Goal: Information Seeking & Learning: Find contact information

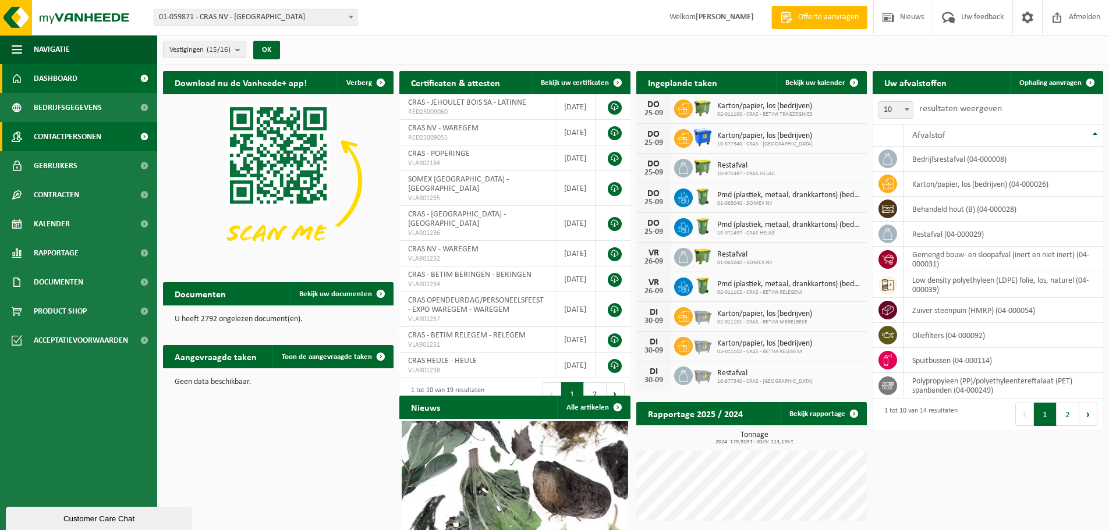
click at [77, 133] on span "Contactpersonen" at bounding box center [68, 136] width 68 height 29
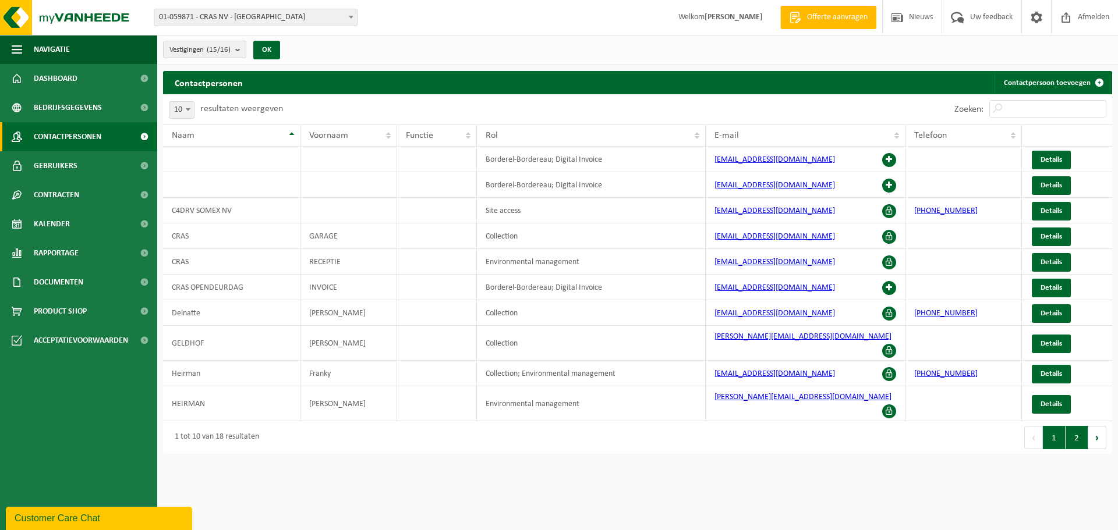
click at [1073, 426] on button "2" at bounding box center [1076, 437] width 23 height 23
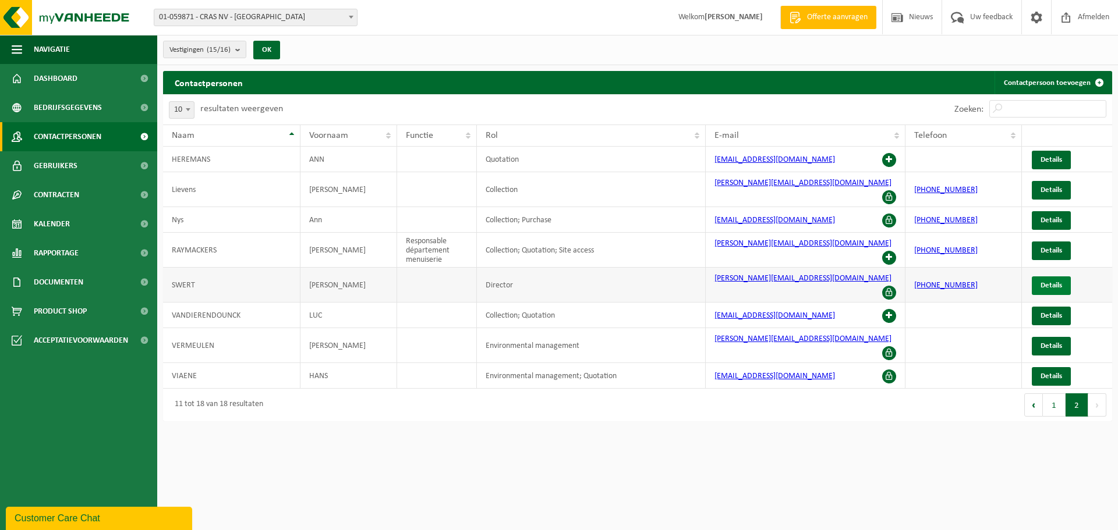
click at [1049, 282] on span "Details" at bounding box center [1051, 286] width 22 height 8
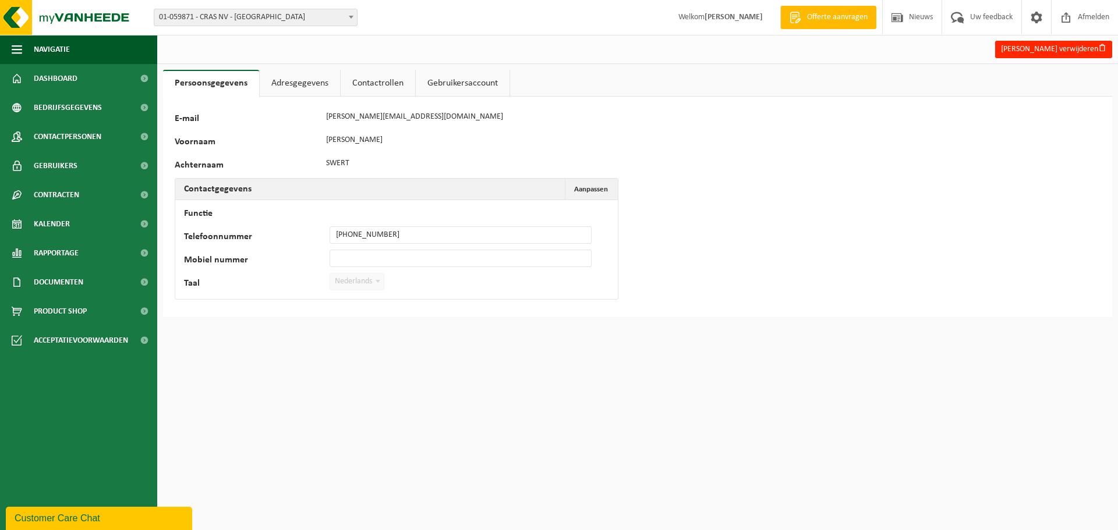
click at [295, 79] on link "Adresgegevens" at bounding box center [300, 83] width 80 height 27
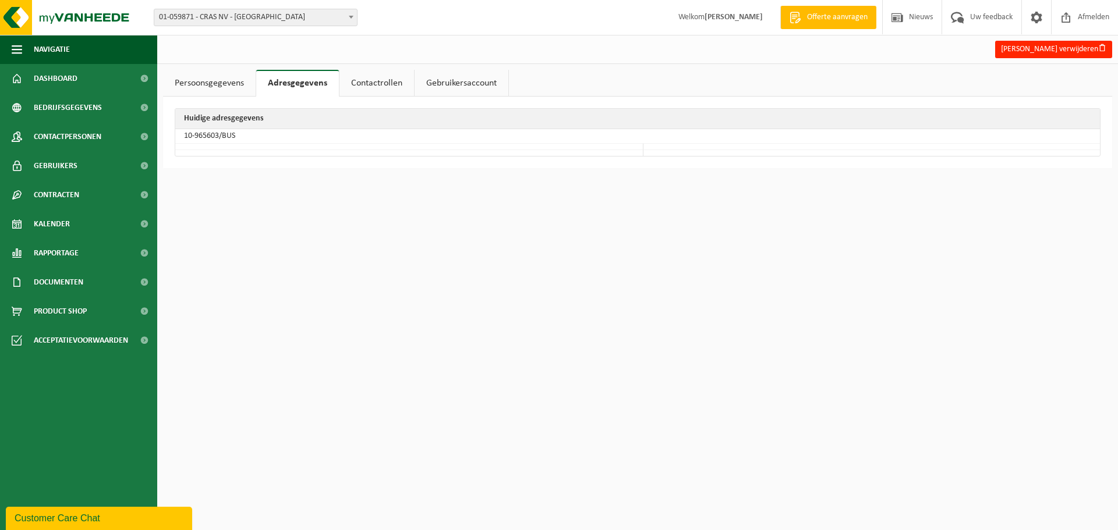
click at [373, 79] on link "Contactrollen" at bounding box center [376, 83] width 75 height 27
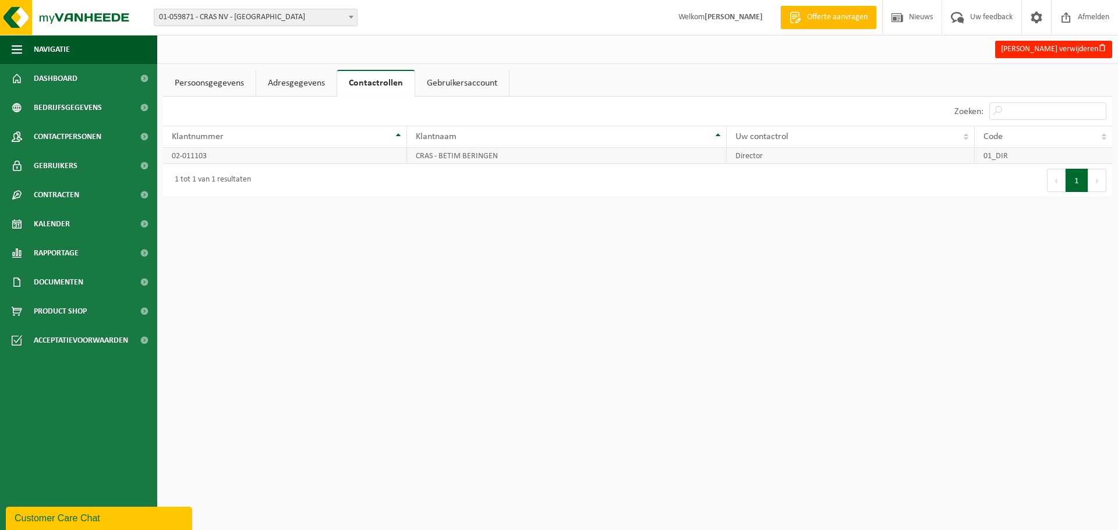
click at [921, 156] on td "Director" at bounding box center [849, 156] width 247 height 16
click at [763, 157] on td "Director" at bounding box center [849, 156] width 247 height 16
click at [767, 139] on span "Uw contactrol" at bounding box center [761, 136] width 53 height 9
click at [768, 139] on span "Uw contactrol" at bounding box center [761, 136] width 53 height 9
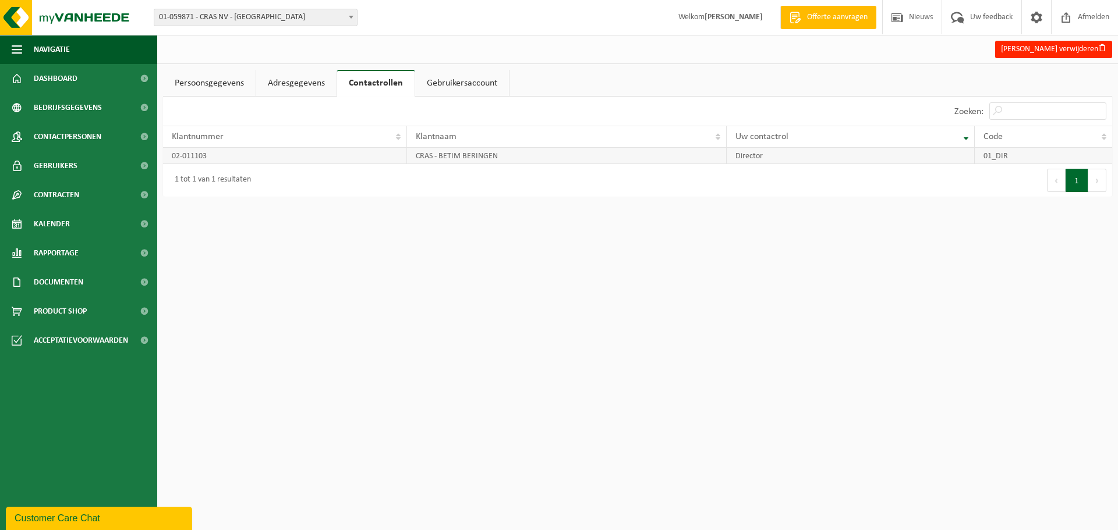
click at [814, 152] on td "Director" at bounding box center [849, 156] width 247 height 16
click at [460, 84] on link "Gebruikersaccount" at bounding box center [462, 83] width 94 height 27
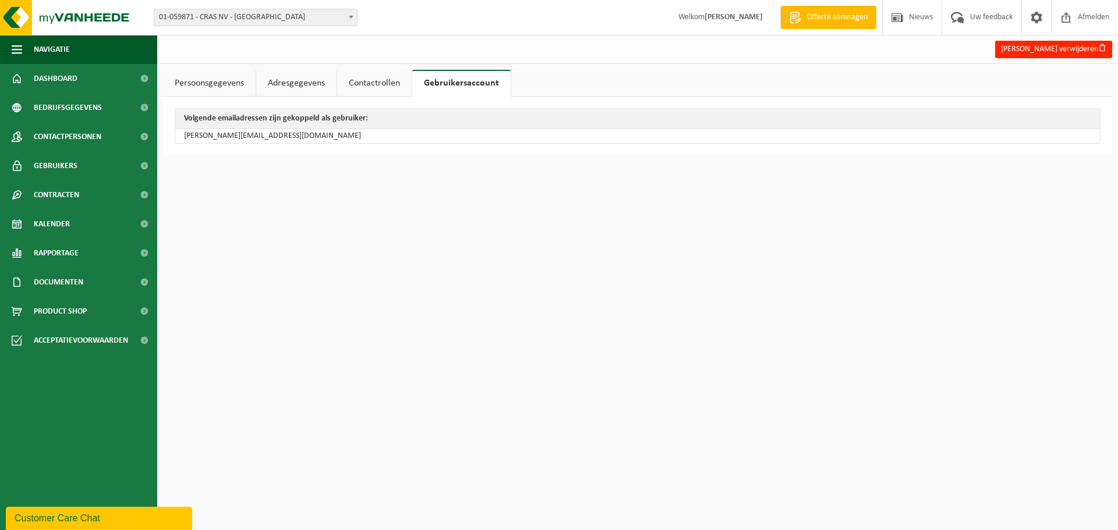
click at [191, 86] on link "Persoonsgegevens" at bounding box center [209, 83] width 93 height 27
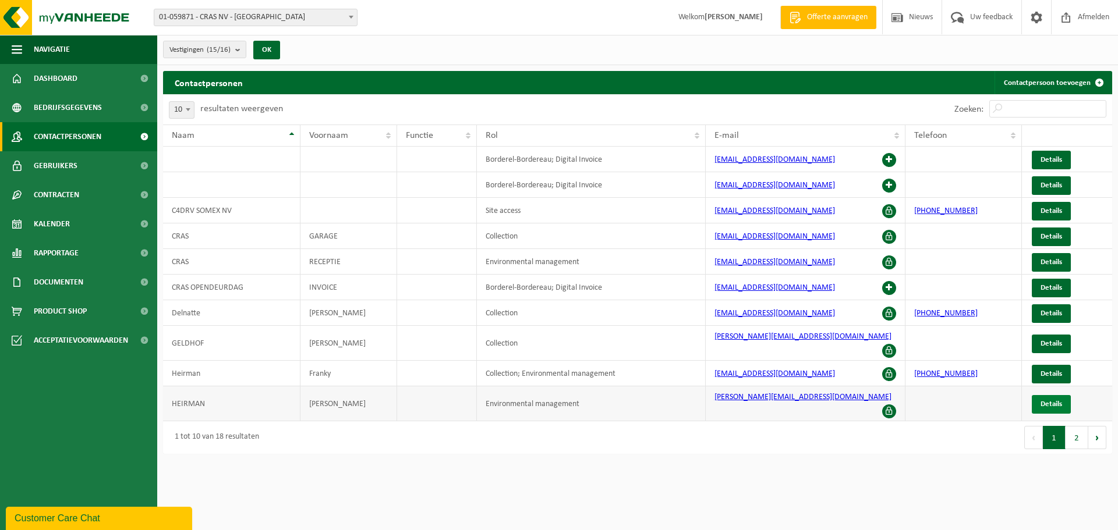
click at [1044, 400] on span "Details" at bounding box center [1051, 404] width 22 height 8
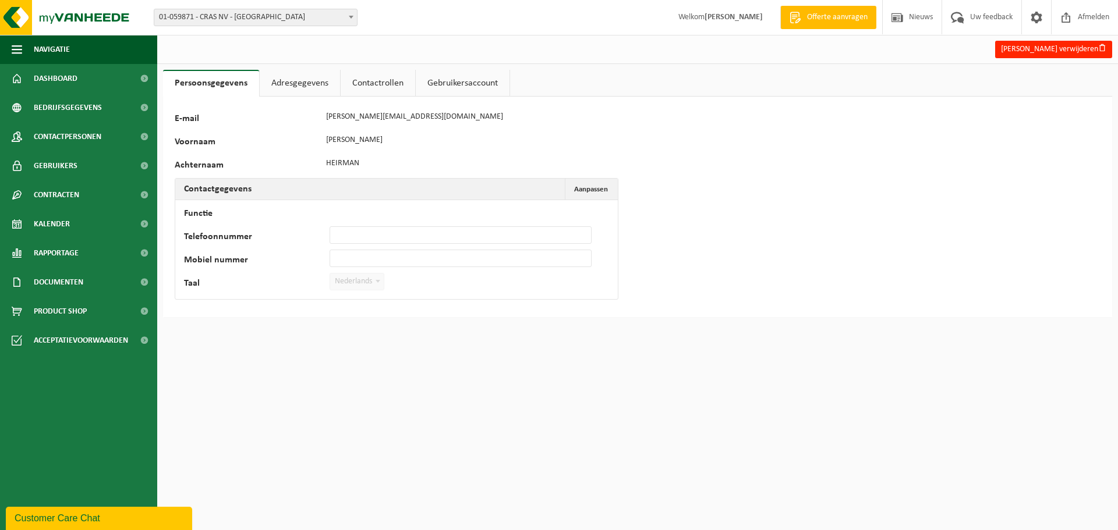
click at [289, 84] on link "Adresgegevens" at bounding box center [300, 83] width 80 height 27
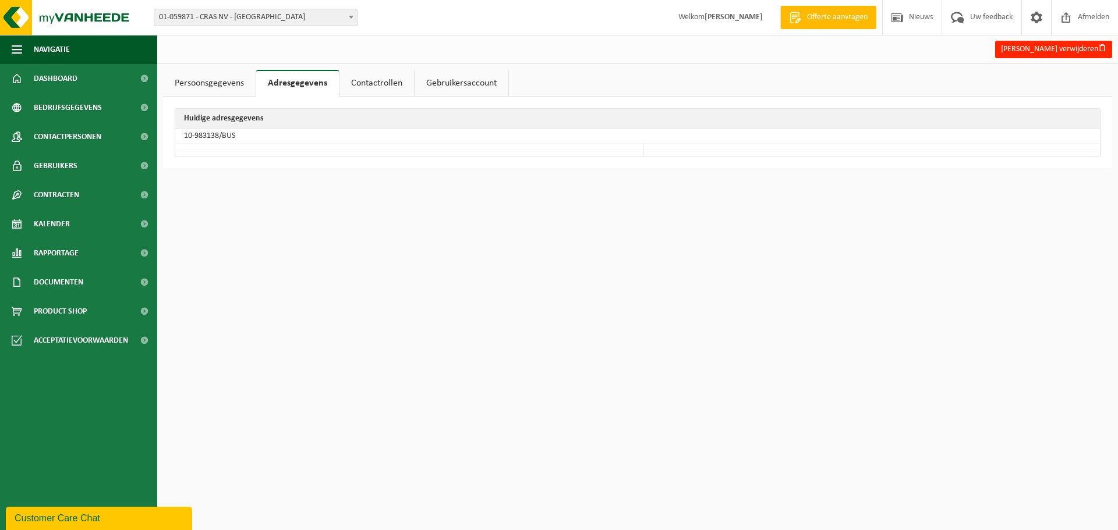
click at [382, 80] on link "Contactrollen" at bounding box center [376, 83] width 75 height 27
